Goal: Communication & Community: Answer question/provide support

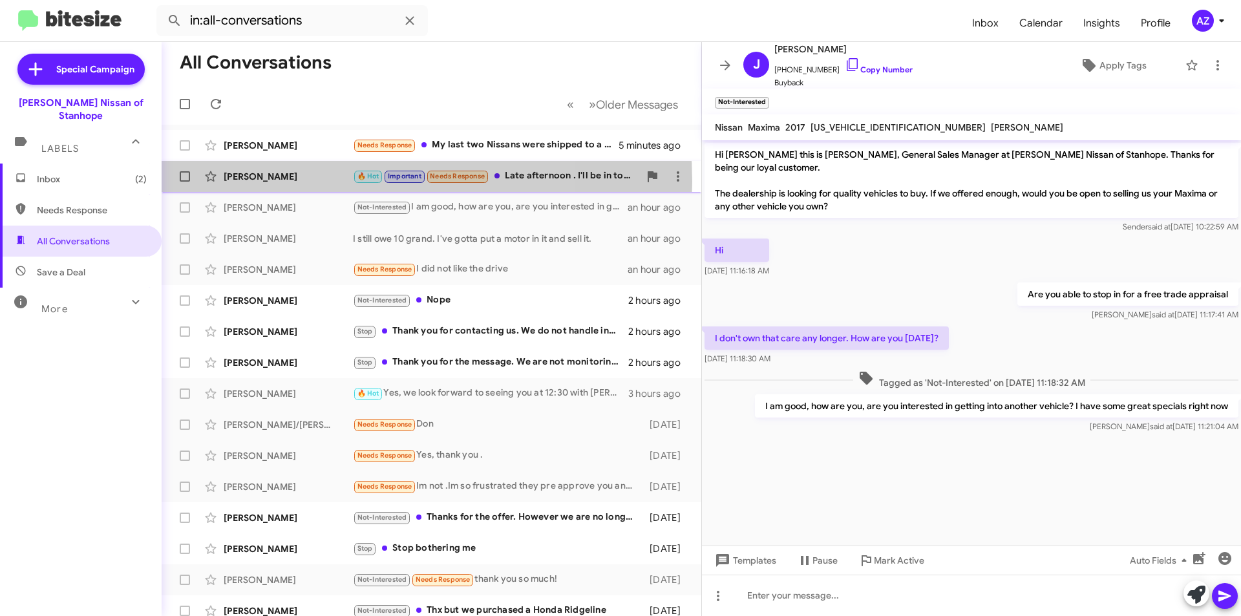
click at [305, 182] on div "[PERSON_NAME]" at bounding box center [288, 176] width 129 height 13
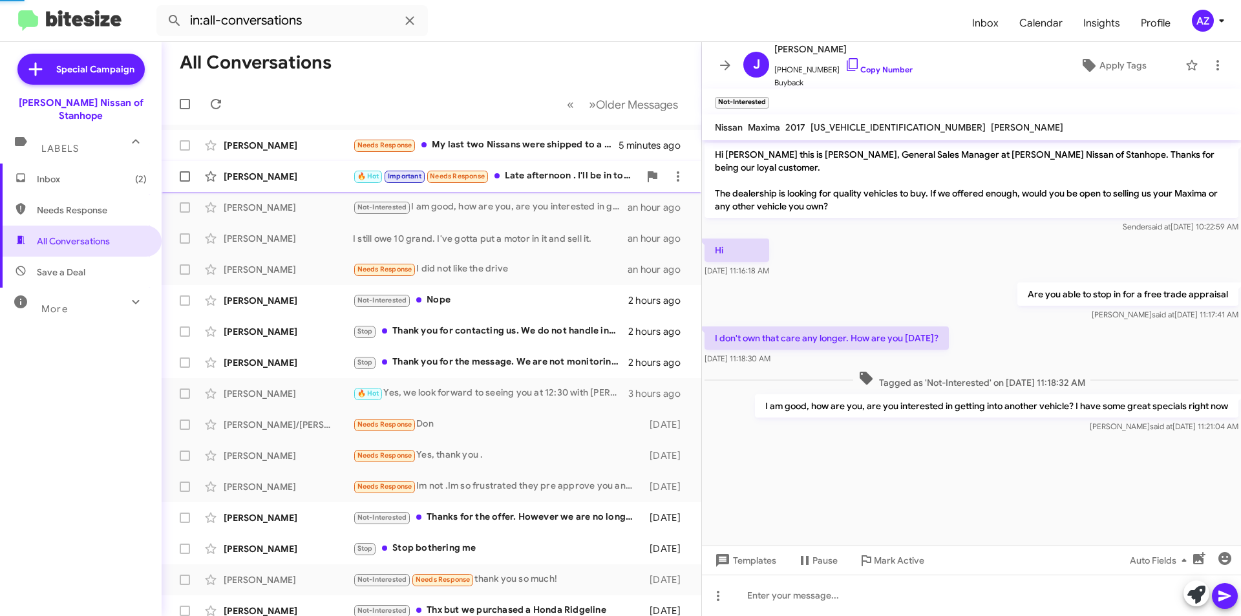
scroll to position [37, 0]
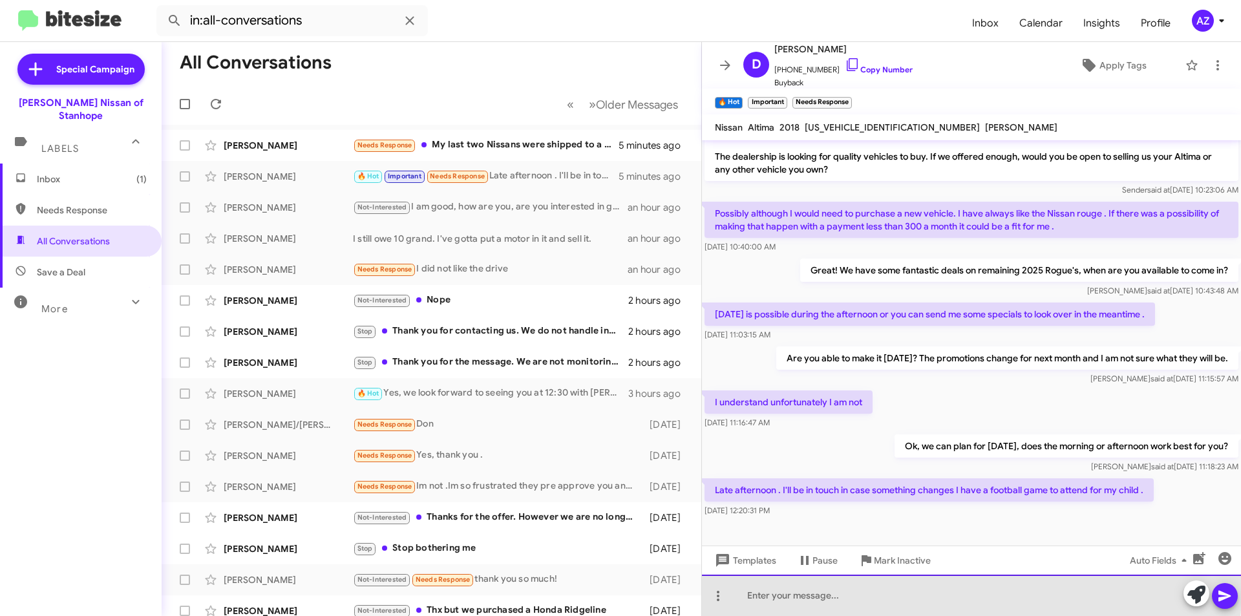
click at [888, 590] on div at bounding box center [971, 595] width 539 height 41
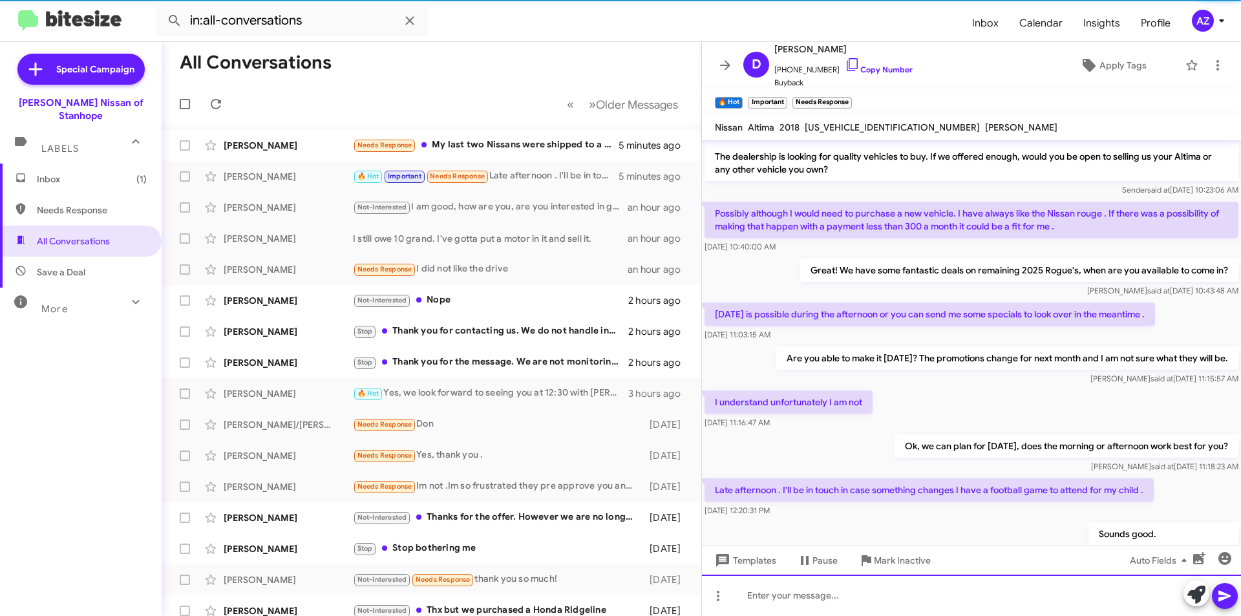
scroll to position [84, 0]
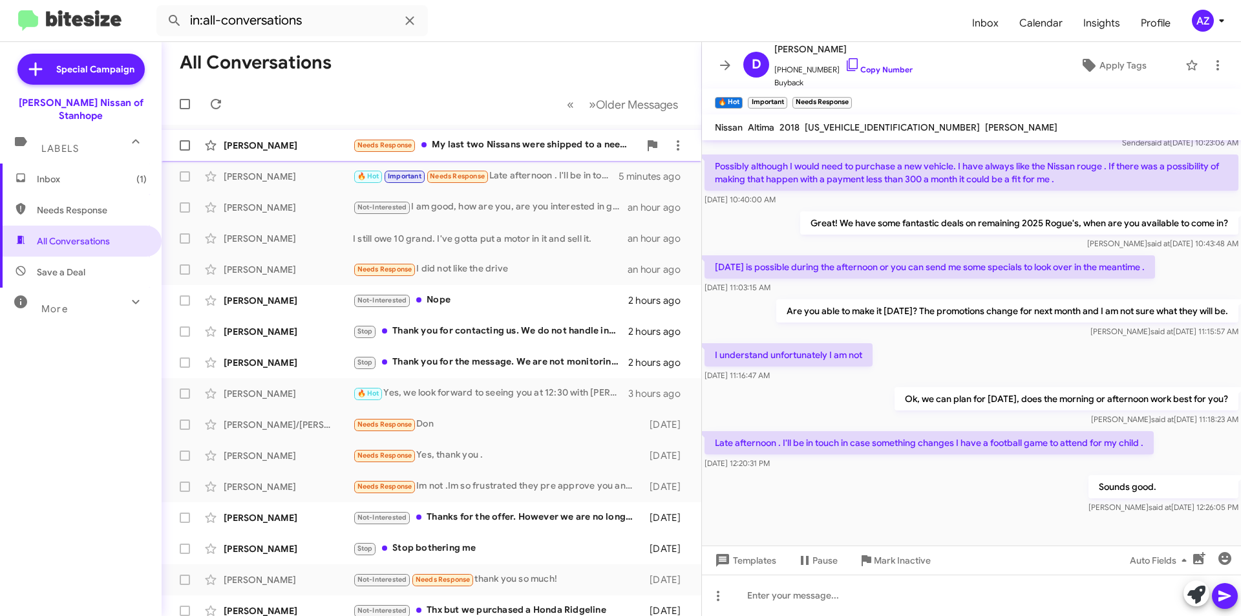
click at [304, 140] on div "[PERSON_NAME]" at bounding box center [288, 145] width 129 height 13
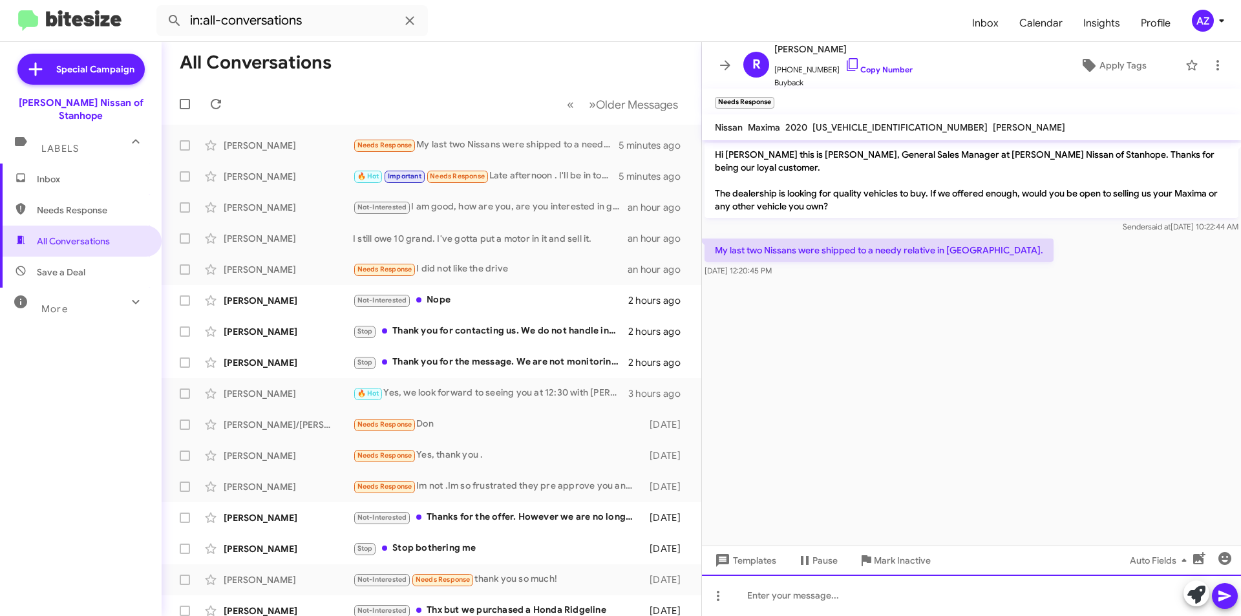
click at [817, 598] on div at bounding box center [971, 595] width 539 height 41
